Goal: Check status: Check status

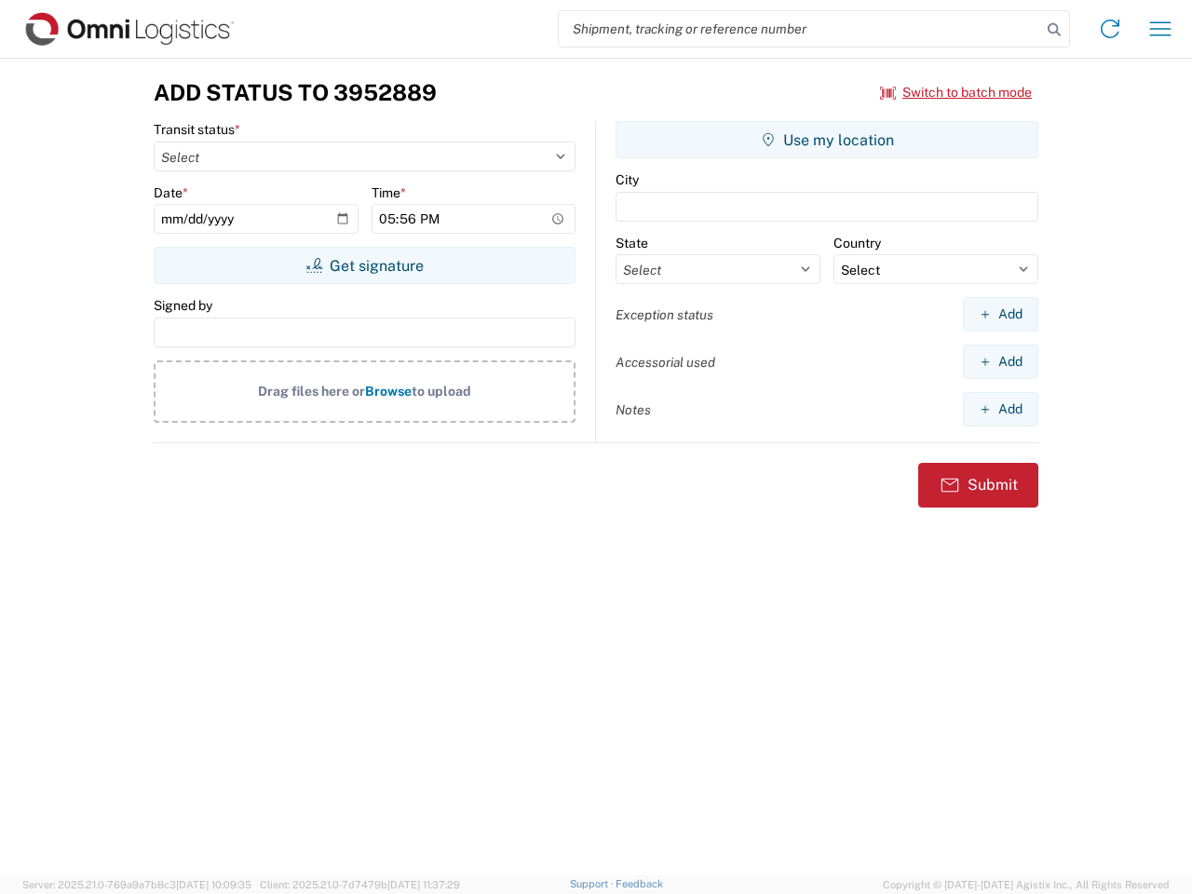
click at [800, 29] on input "search" at bounding box center [800, 28] width 482 height 35
click at [1054, 30] on icon at bounding box center [1054, 30] width 26 height 26
click at [1110, 29] on icon at bounding box center [1110, 29] width 30 height 30
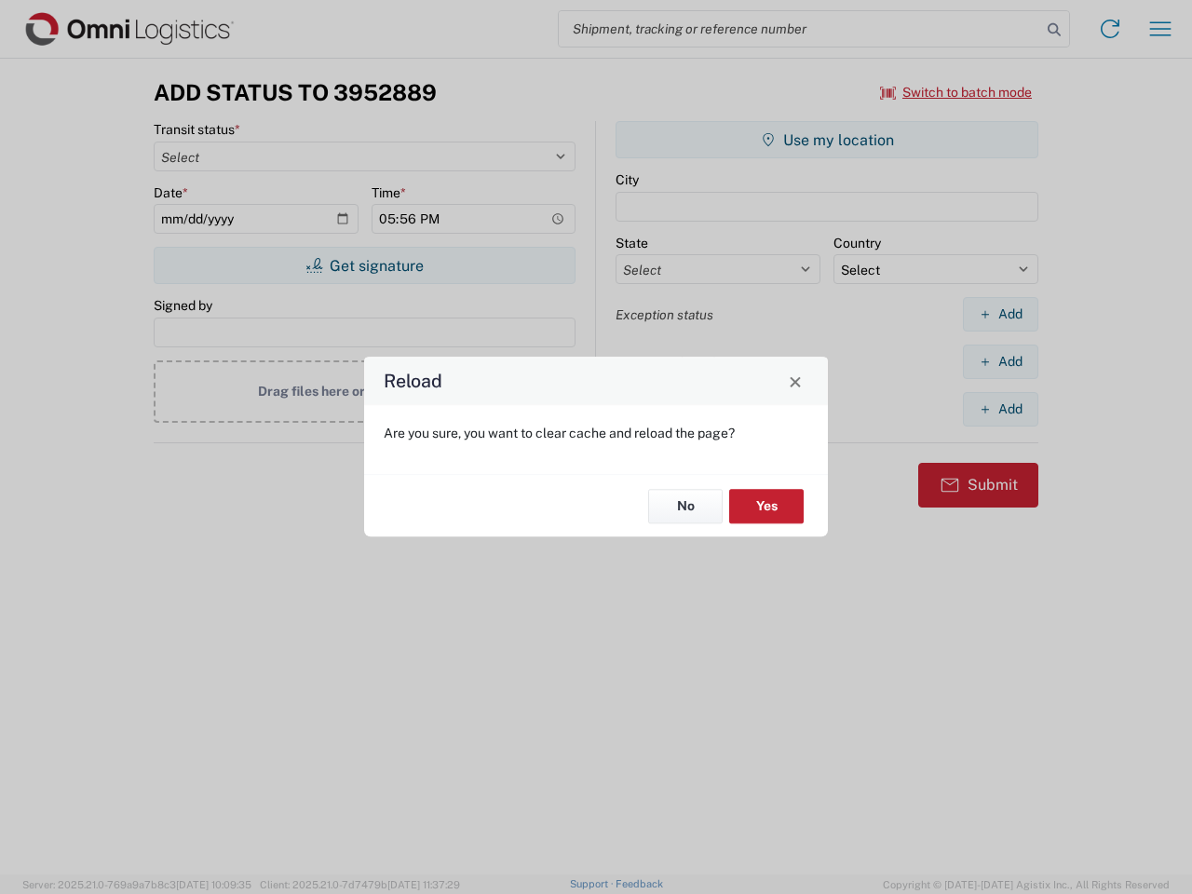
click at [956, 92] on div "Reload Are you sure, you want to clear cache and reload the page? No Yes" at bounding box center [596, 447] width 1192 height 894
click at [364, 265] on div "Reload Are you sure, you want to clear cache and reload the page? No Yes" at bounding box center [596, 447] width 1192 height 894
click at [827, 140] on div "Reload Are you sure, you want to clear cache and reload the page? No Yes" at bounding box center [596, 447] width 1192 height 894
click at [1000, 314] on div "Reload Are you sure, you want to clear cache and reload the page? No Yes" at bounding box center [596, 447] width 1192 height 894
click at [1000, 361] on div "Reload Are you sure, you want to clear cache and reload the page? No Yes" at bounding box center [596, 447] width 1192 height 894
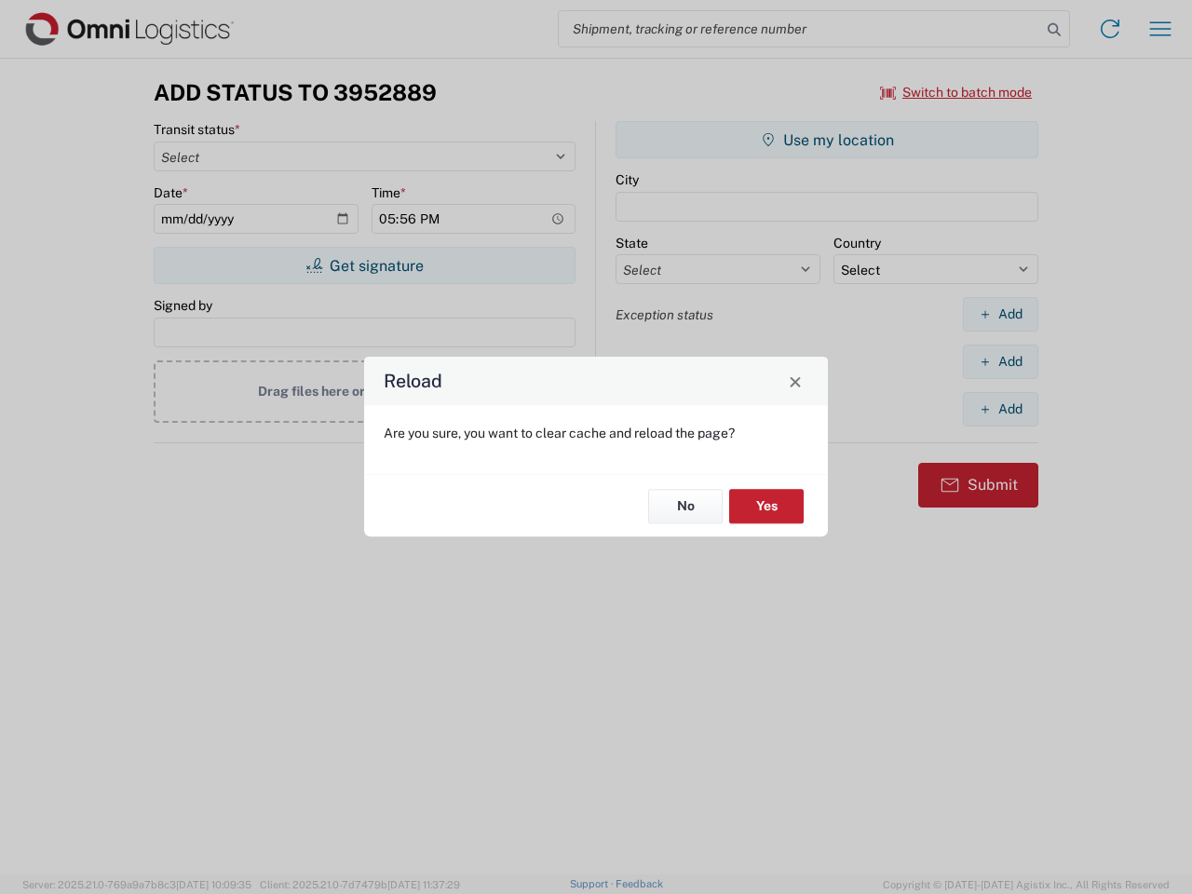
click at [1000, 409] on div "Reload Are you sure, you want to clear cache and reload the page? No Yes" at bounding box center [596, 447] width 1192 height 894
